Goal: Obtain resource: Download file/media

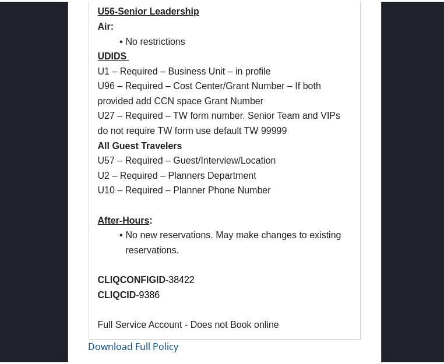
scroll to position [878, 0]
click at [122, 346] on link "Download Full Policy" at bounding box center [134, 345] width 90 height 13
